Goal: Navigation & Orientation: Find specific page/section

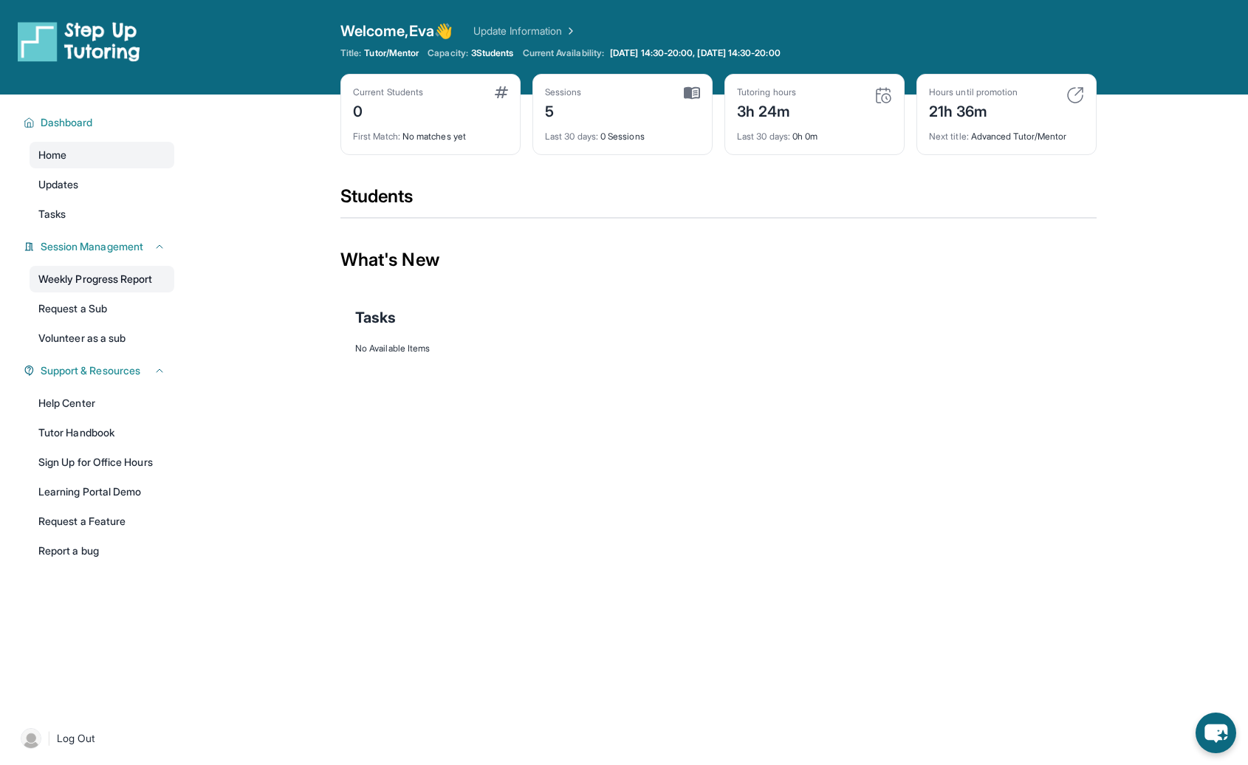
click at [154, 275] on link "Weekly Progress Report" at bounding box center [102, 279] width 145 height 27
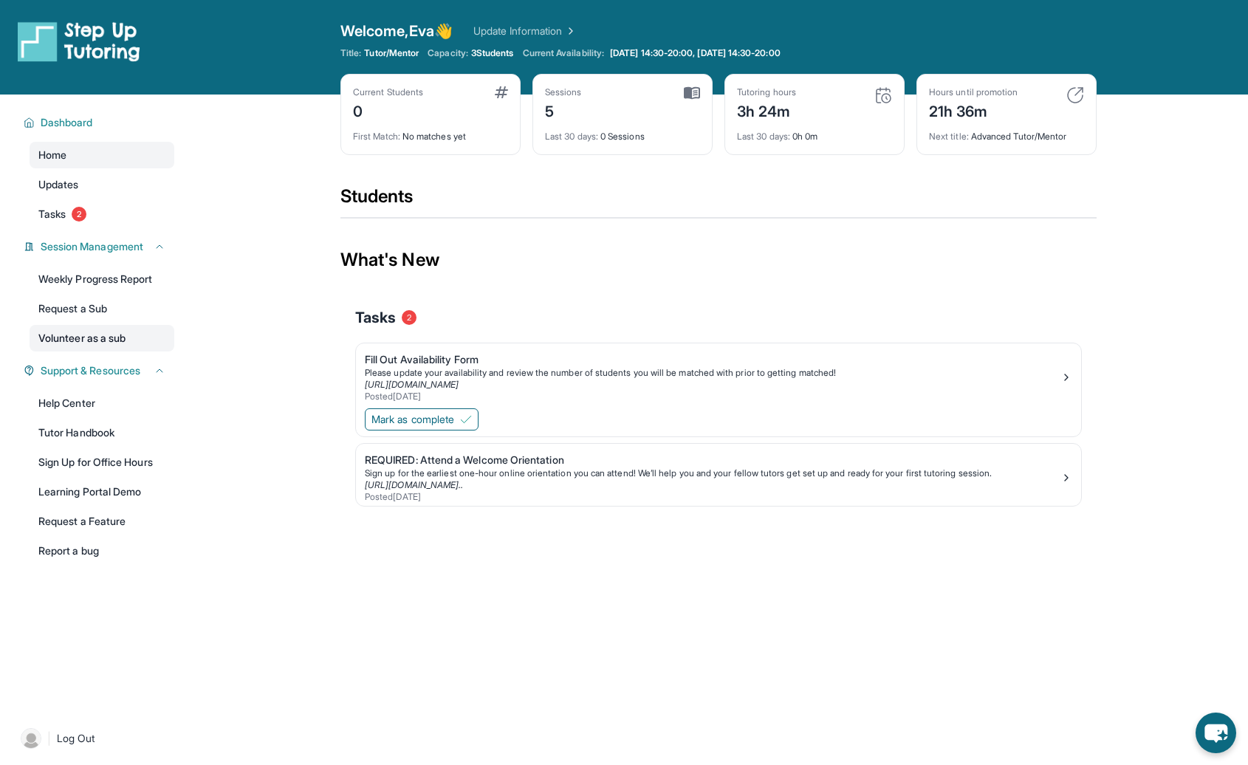
click at [97, 334] on link "Volunteer as a sub" at bounding box center [102, 338] width 145 height 27
click at [140, 264] on div "Dashboard Home Updates Tasks 2 Session Management Weekly Progress Report Reques…" at bounding box center [94, 400] width 189 height 613
click at [129, 156] on link "Home" at bounding box center [102, 155] width 145 height 27
click at [155, 300] on link "Request a Sub" at bounding box center [102, 308] width 145 height 27
click at [102, 287] on link "Weekly Progress Report" at bounding box center [102, 279] width 145 height 27
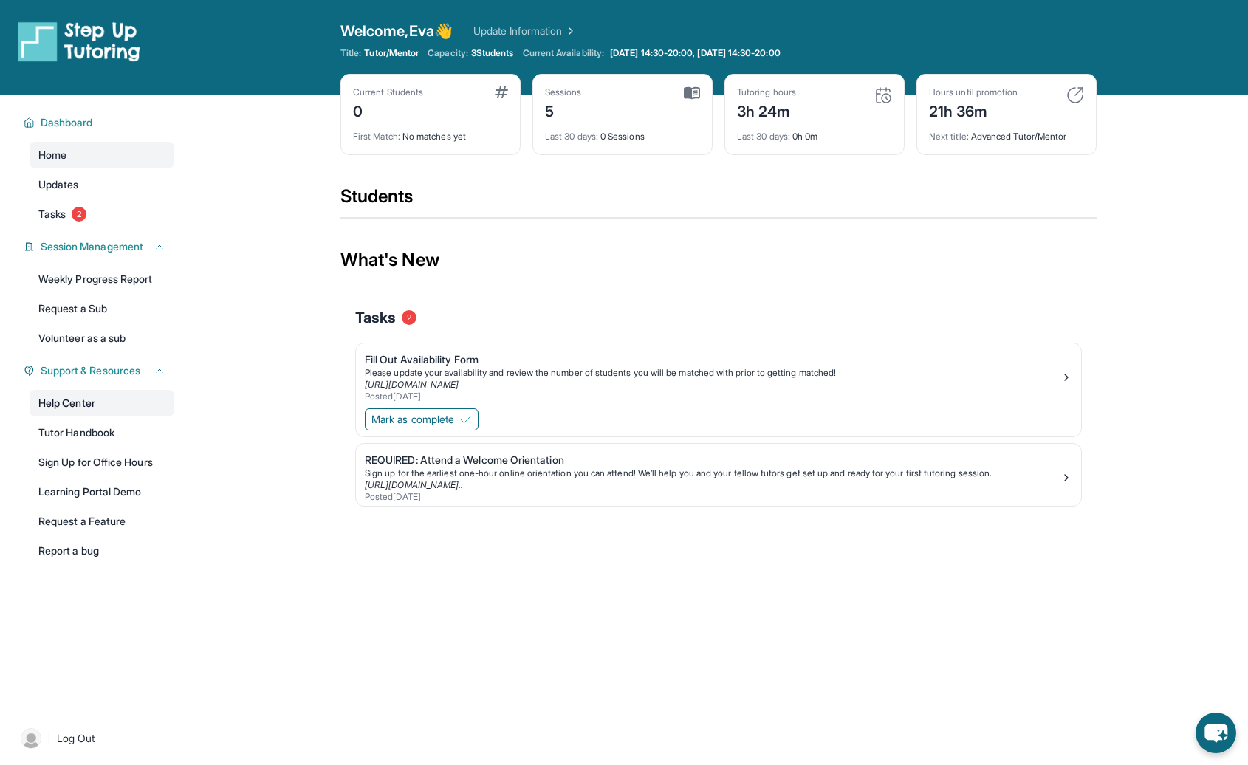
click at [89, 400] on link "Help Center" at bounding box center [102, 403] width 145 height 27
click at [90, 440] on link "Tutor Handbook" at bounding box center [102, 432] width 145 height 27
click at [88, 439] on link "Tutor Handbook" at bounding box center [102, 432] width 145 height 27
